Goal: Transaction & Acquisition: Book appointment/travel/reservation

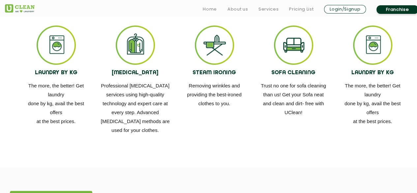
scroll to position [407, 0]
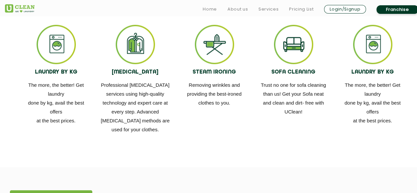
click at [53, 43] on img at bounding box center [56, 44] width 39 height 39
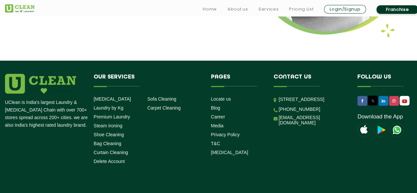
scroll to position [923, 0]
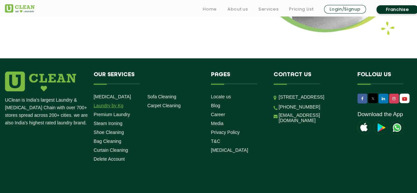
click at [117, 103] on link "Laundry by Kg" at bounding box center [109, 105] width 30 height 5
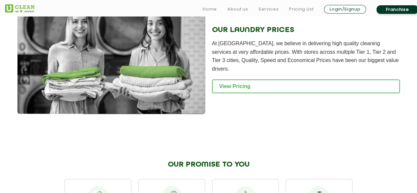
scroll to position [921, 0]
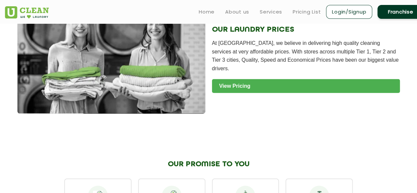
click at [256, 82] on link "View Pricing" at bounding box center [306, 86] width 188 height 14
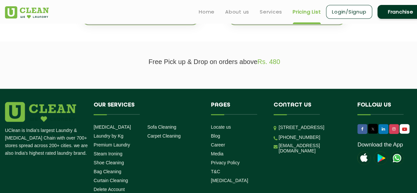
scroll to position [157, 0]
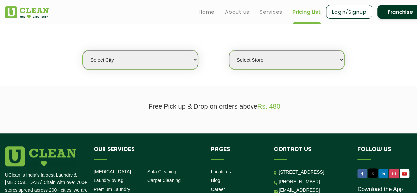
click at [158, 63] on select "Select city [GEOGRAPHIC_DATA] [GEOGRAPHIC_DATA] [GEOGRAPHIC_DATA] [GEOGRAPHIC_D…" at bounding box center [140, 59] width 115 height 19
select select "2"
click at [83, 50] on select "Select city Aalo Agartala Agra Ahmedabad Akola Aligarh Alwar - UClean Select Am…" at bounding box center [140, 59] width 115 height 19
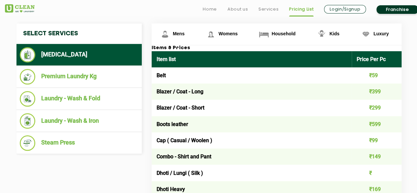
scroll to position [254, 0]
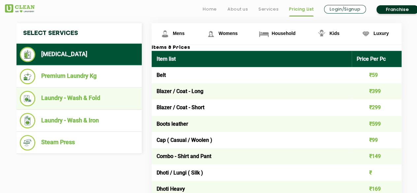
click at [92, 99] on li "Laundry - Wash & Fold" at bounding box center [79, 98] width 119 height 15
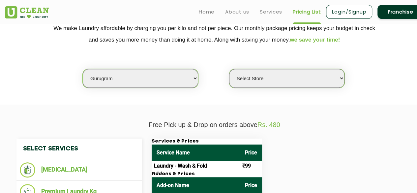
scroll to position [138, 0]
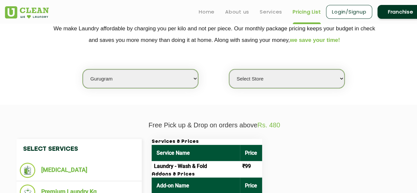
click at [260, 77] on select "Select Store UClean Sector 47 UClean Gurgaon Sector 66 UClean Sun City Gurgaon …" at bounding box center [286, 78] width 115 height 19
select select "431"
click at [229, 69] on select "Select Store UClean Sector 47 UClean Gurgaon Sector 66 UClean Sun City Gurgaon …" at bounding box center [286, 78] width 115 height 19
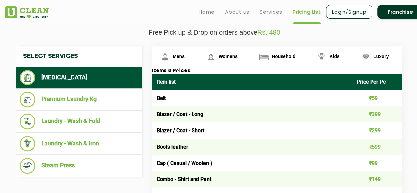
scroll to position [231, 0]
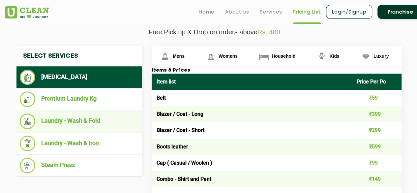
click at [98, 125] on li "Laundry - Wash & Fold" at bounding box center [79, 120] width 119 height 15
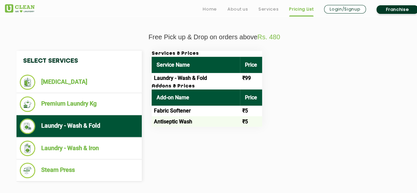
scroll to position [254, 0]
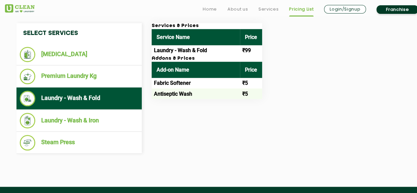
click at [184, 51] on td "Laundry - Wash & Fold" at bounding box center [196, 50] width 88 height 11
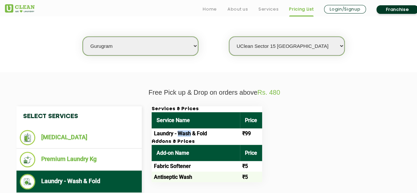
scroll to position [189, 0]
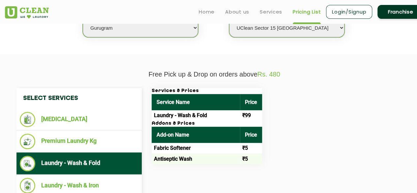
click at [275, 74] on span "Rs. 480" at bounding box center [269, 74] width 23 height 7
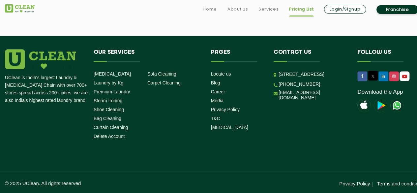
scroll to position [399, 0]
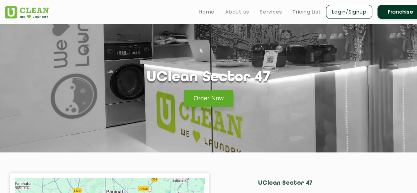
click at [211, 94] on link "Order Now" at bounding box center [209, 98] width 50 height 17
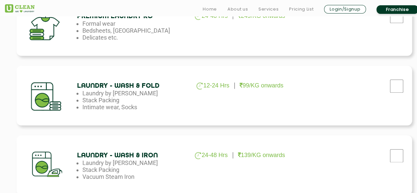
scroll to position [329, 0]
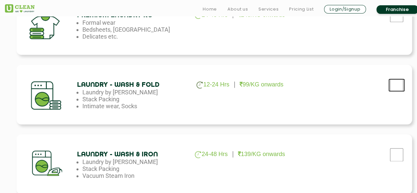
click at [398, 82] on input "checkbox" at bounding box center [396, 84] width 16 height 13
checkbox input "true"
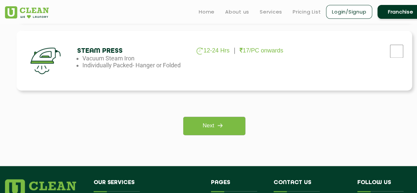
scroll to position [499, 0]
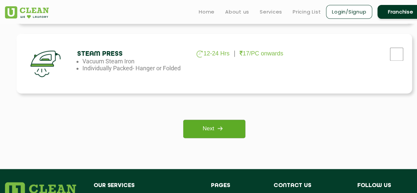
click at [229, 127] on link "Next" at bounding box center [214, 129] width 62 height 18
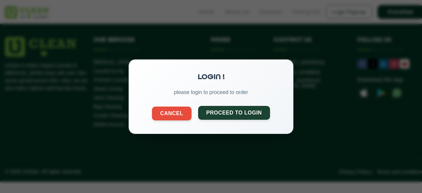
click at [223, 116] on button "Proceed to Login" at bounding box center [234, 113] width 72 height 14
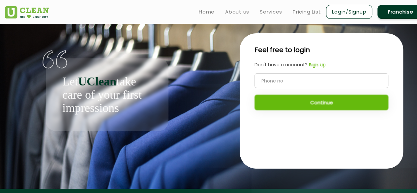
click at [280, 81] on input "tel" at bounding box center [322, 80] width 134 height 15
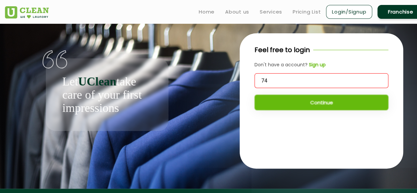
type input "74"
click at [319, 67] on b "Sign up" at bounding box center [317, 64] width 17 height 7
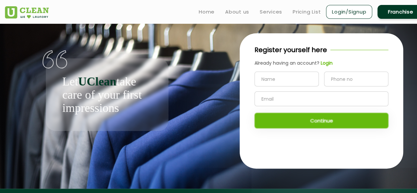
click at [288, 78] on input "text" at bounding box center [287, 79] width 64 height 15
type input "Kavya"
click at [345, 77] on input "tel" at bounding box center [356, 79] width 64 height 15
type input "7478191111"
click at [323, 102] on input "text" at bounding box center [322, 98] width 134 height 15
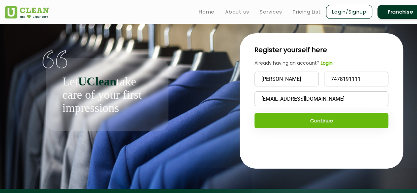
type input "kavyavenkatagiri6301@gmail.com"
click at [305, 120] on button "Continue" at bounding box center [322, 120] width 134 height 15
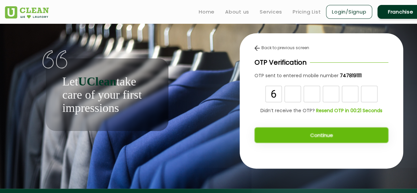
type input "6"
type input "8"
type input "4"
type input "3"
type input "2"
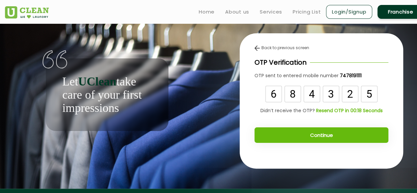
type input "5"
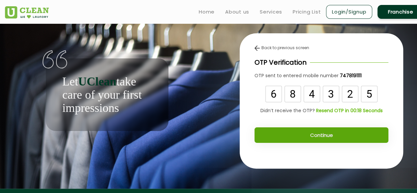
click at [316, 132] on button "Continue" at bounding box center [322, 134] width 134 height 15
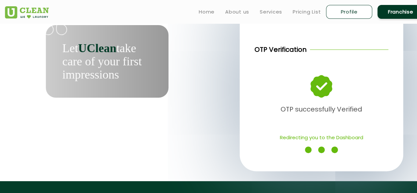
scroll to position [31, 0]
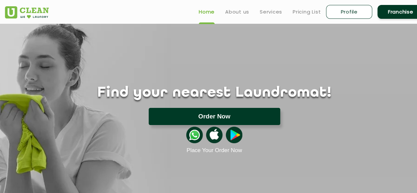
click at [195, 118] on button "Order Now" at bounding box center [215, 116] width 132 height 17
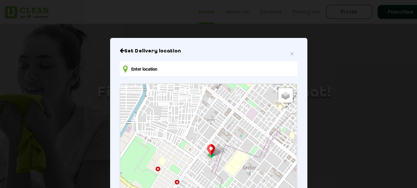
click at [189, 70] on input "text" at bounding box center [208, 68] width 177 height 15
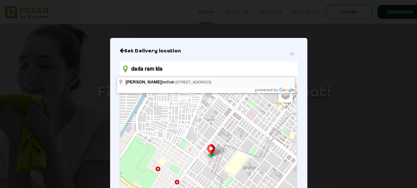
type input "Dada Ram Kla bethak, Sukhrali Road, Sector 17A, Sector 17, Gurugram, Haryana, I…"
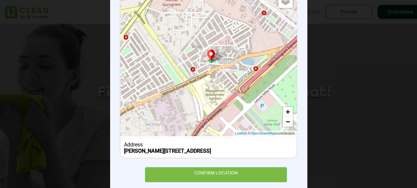
scroll to position [97, 0]
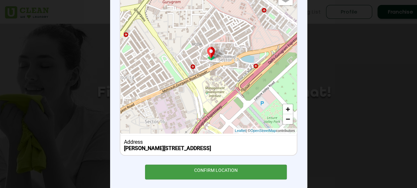
click at [203, 178] on div "CONFIRM LOCATION" at bounding box center [216, 172] width 142 height 15
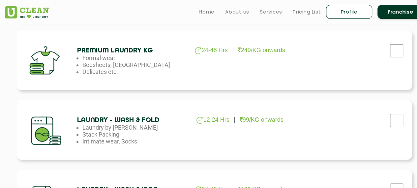
scroll to position [299, 0]
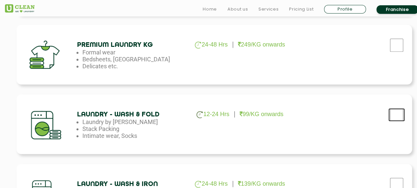
click at [398, 114] on input "checkbox" at bounding box center [396, 114] width 16 height 13
checkbox input "true"
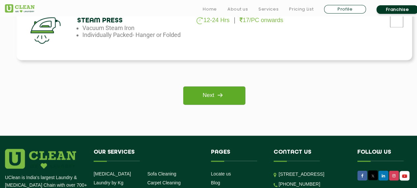
scroll to position [532, 0]
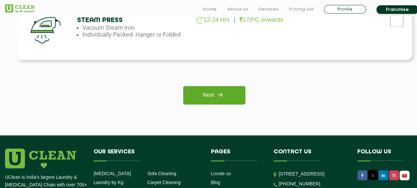
click at [213, 94] on link "Next" at bounding box center [214, 95] width 62 height 18
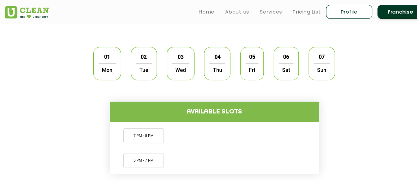
scroll to position [193, 0]
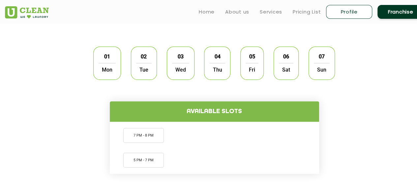
click at [104, 63] on span "Mon" at bounding box center [107, 69] width 17 height 13
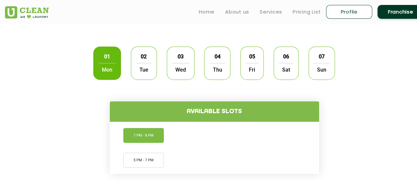
click at [141, 131] on li "7 PM - 8 PM" at bounding box center [143, 135] width 41 height 15
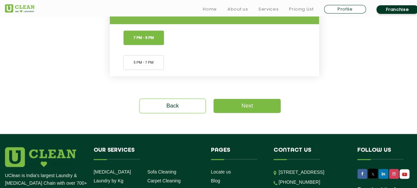
scroll to position [290, 0]
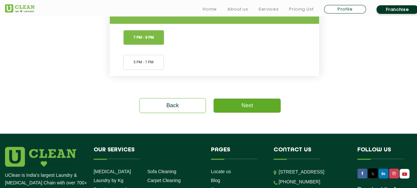
click at [257, 105] on link "Next" at bounding box center [247, 106] width 67 height 14
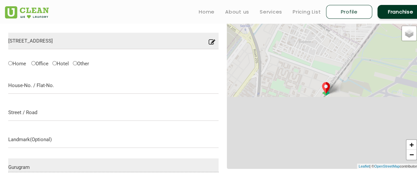
scroll to position [208, 0]
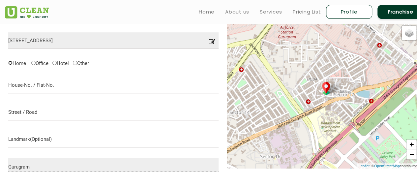
click at [11, 62] on input "Home" at bounding box center [10, 63] width 4 height 4
radio input "true"
click at [33, 86] on input "text" at bounding box center [113, 85] width 210 height 16
type input "R"
type input "F"
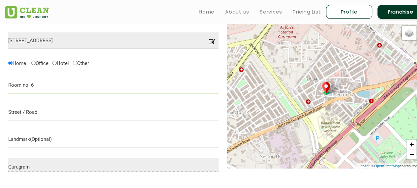
type input "Room no. 6"
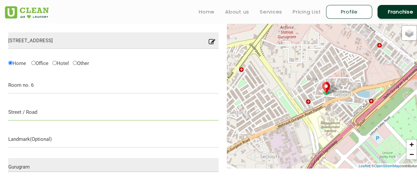
click at [32, 112] on input "text" at bounding box center [113, 112] width 210 height 16
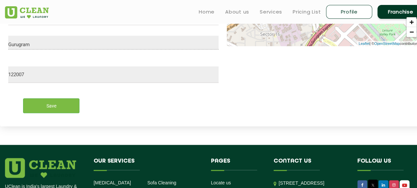
scroll to position [331, 0]
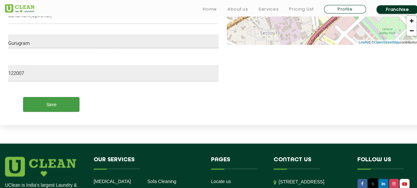
type input "Lane number 13"
click at [61, 107] on input "Save" at bounding box center [51, 104] width 56 height 15
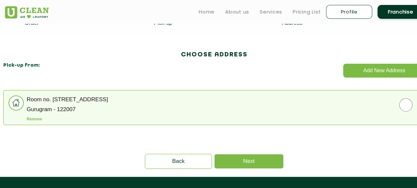
scroll to position [163, 0]
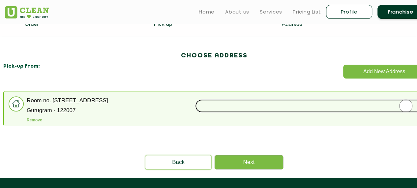
click at [407, 107] on input "radio" at bounding box center [405, 105] width 421 height 13
radio input "true"
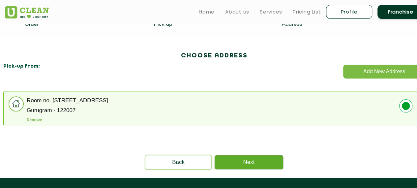
click at [250, 162] on link "Next" at bounding box center [249, 162] width 69 height 14
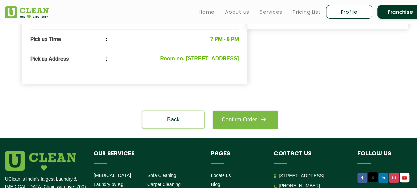
scroll to position [276, 0]
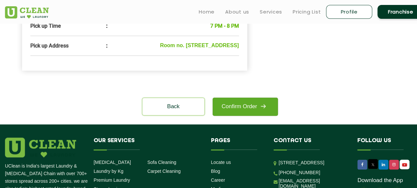
click at [259, 112] on img at bounding box center [263, 106] width 12 height 12
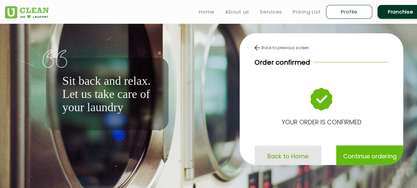
click at [291, 159] on p "Back to Home" at bounding box center [287, 156] width 41 height 12
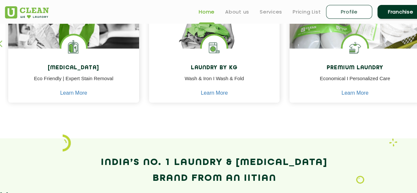
scroll to position [318, 0]
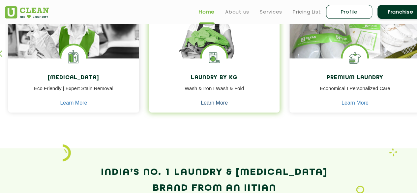
click at [216, 102] on link "Learn More" at bounding box center [214, 103] width 27 height 6
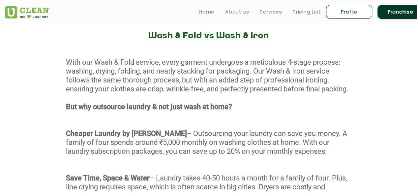
scroll to position [326, 0]
